Goal: Task Accomplishment & Management: Complete application form

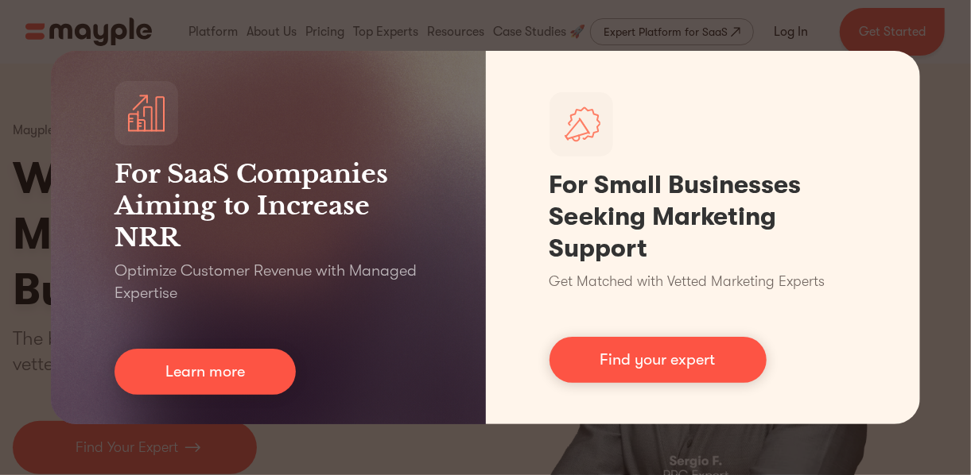
click at [935, 46] on div "For SaaS Companies Aiming to Increase NRR Optimize Customer Revenue with Manage…" at bounding box center [485, 237] width 971 height 475
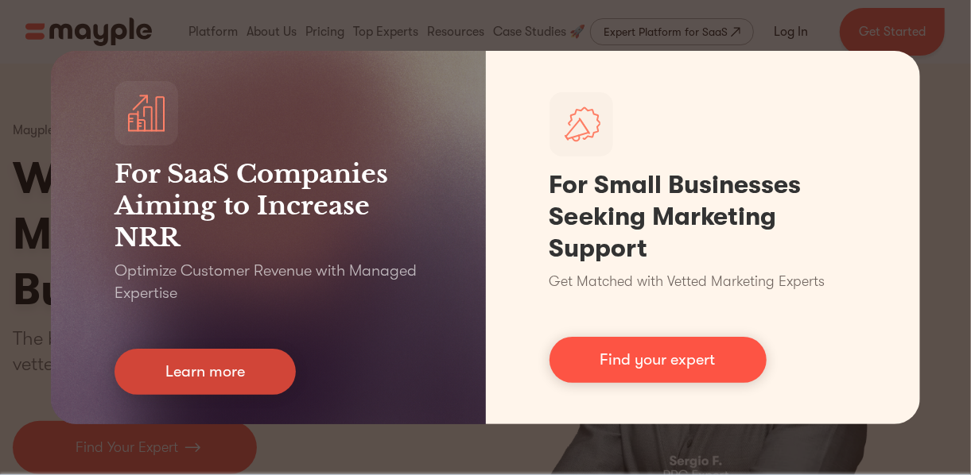
click at [236, 375] on link "Learn more" at bounding box center [204, 372] width 181 height 46
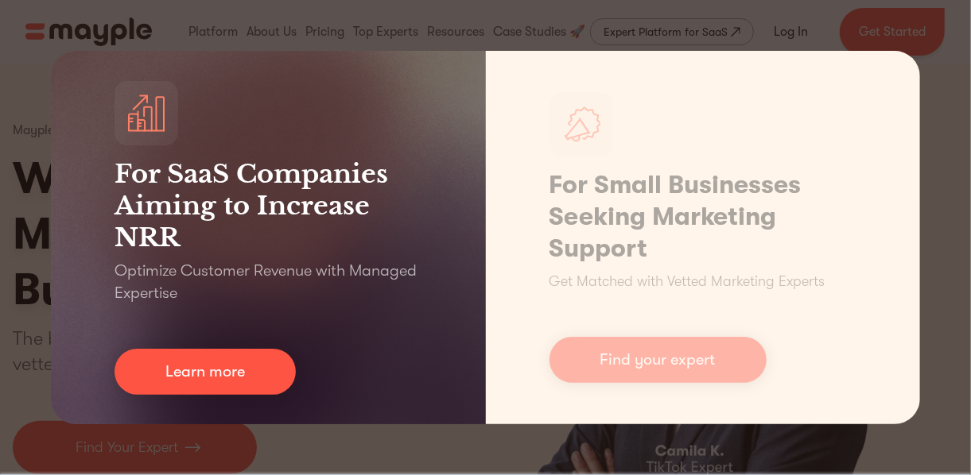
click at [70, 25] on div "For SaaS Companies Aiming to Increase NRR Optimize Customer Revenue with Manage…" at bounding box center [485, 237] width 971 height 475
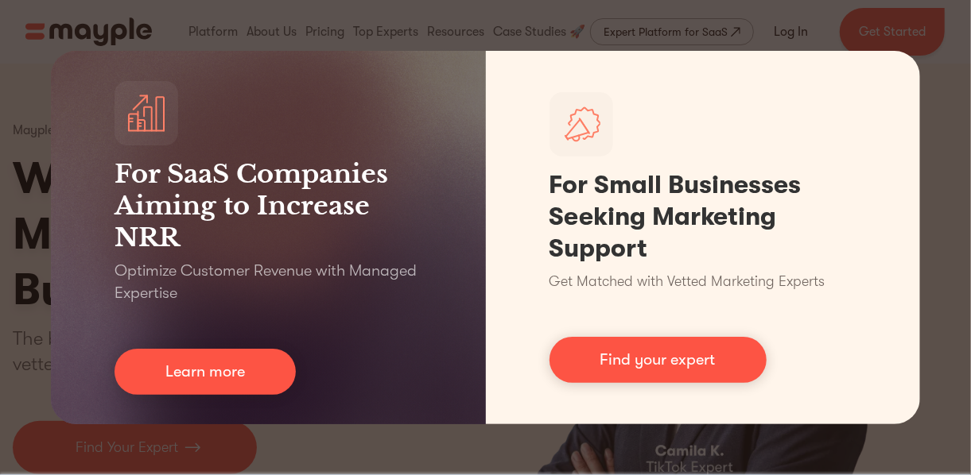
click at [119, 0] on div "For SaaS Companies Aiming to Increase NRR Optimize Customer Revenue with Manage…" at bounding box center [485, 237] width 971 height 475
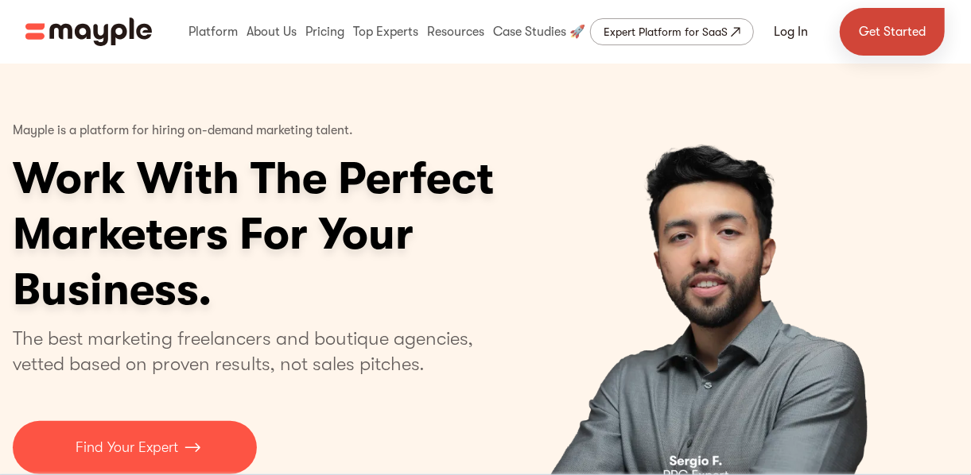
click at [885, 32] on link "Get Started" at bounding box center [891, 32] width 105 height 48
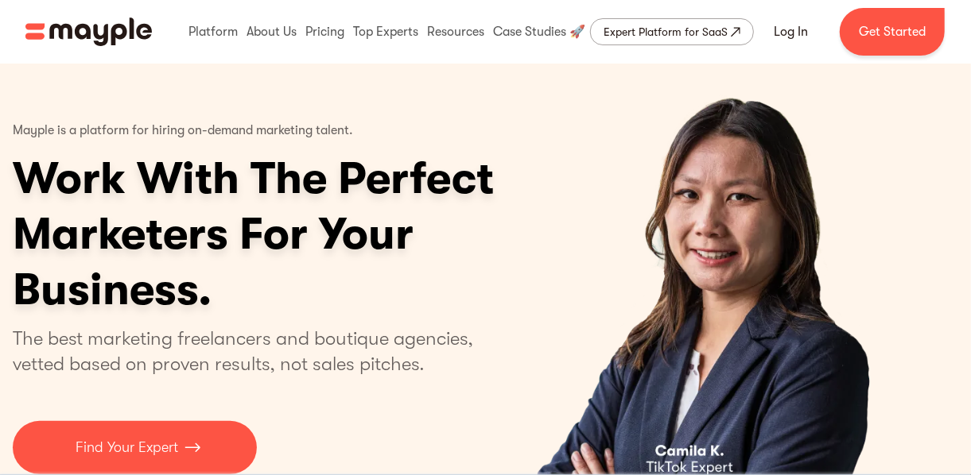
click at [116, 114] on p "Mayple is a platform for hiring on-demand marketing talent." at bounding box center [183, 131] width 340 height 40
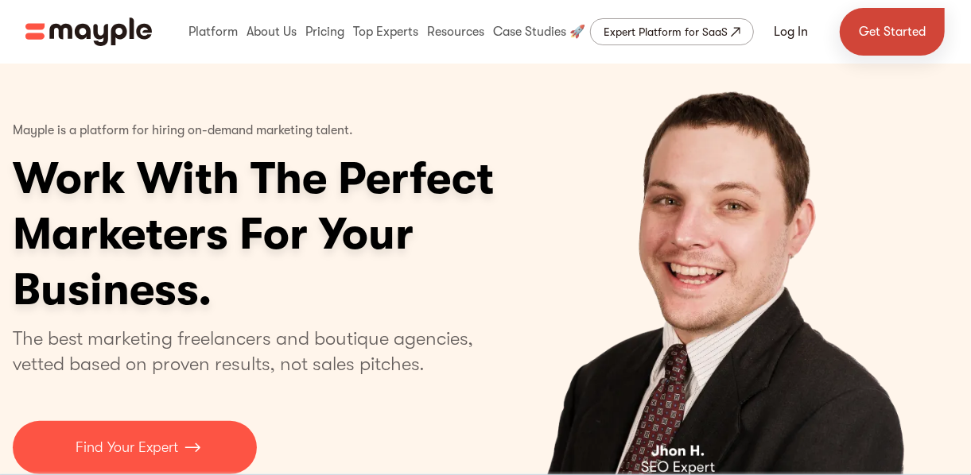
click at [898, 45] on link "Get Started" at bounding box center [891, 32] width 105 height 48
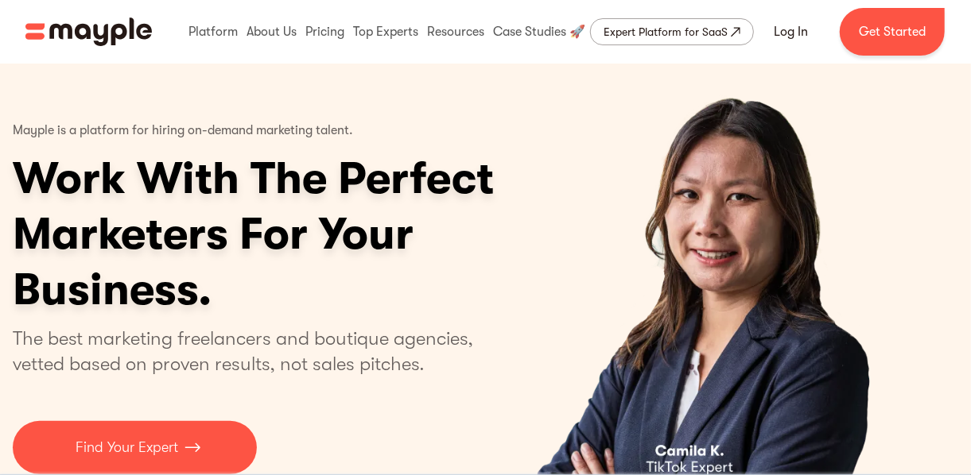
scroll to position [131, 0]
